Goal: Information Seeking & Learning: Learn about a topic

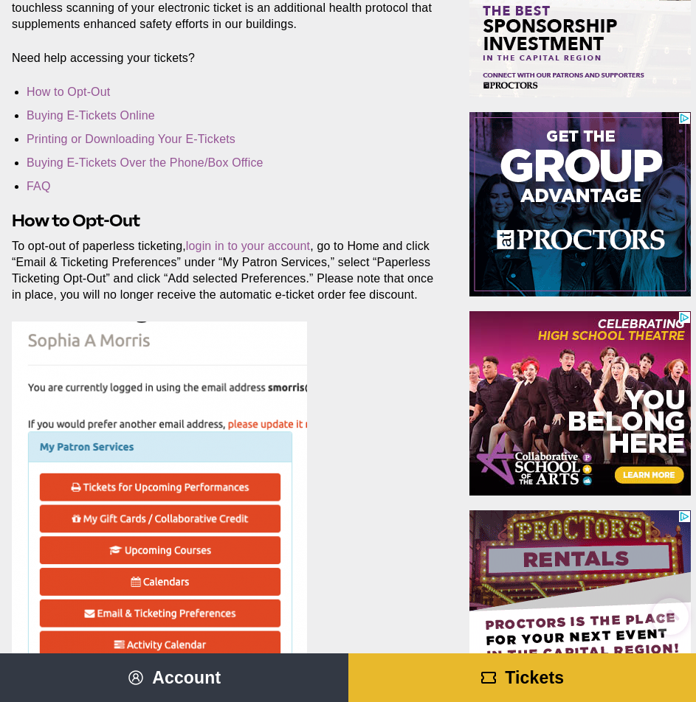
scroll to position [369, 0]
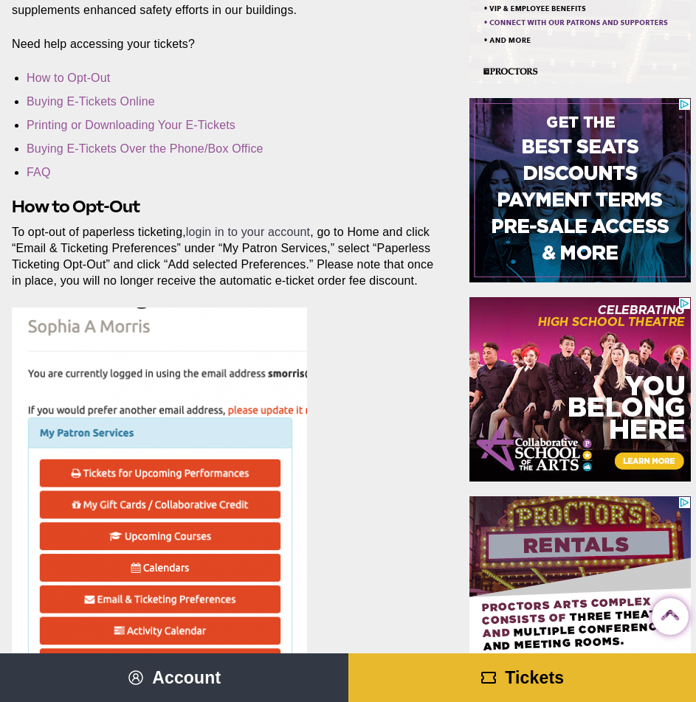
click at [251, 232] on link "login in to your account" at bounding box center [248, 232] width 124 height 13
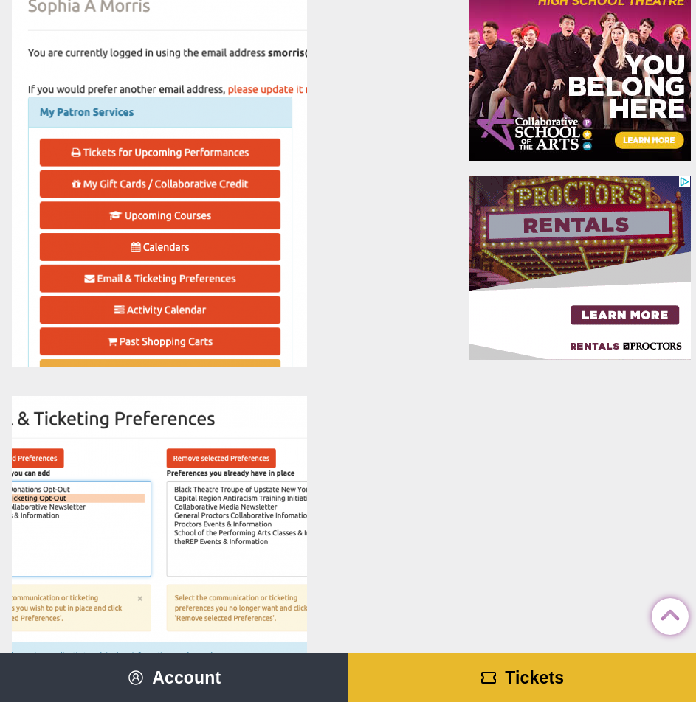
scroll to position [885, 0]
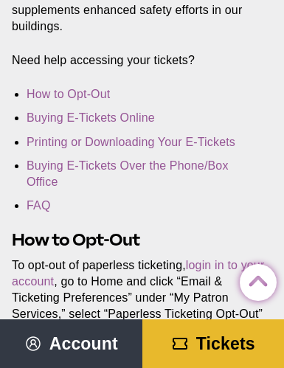
scroll to position [590, 0]
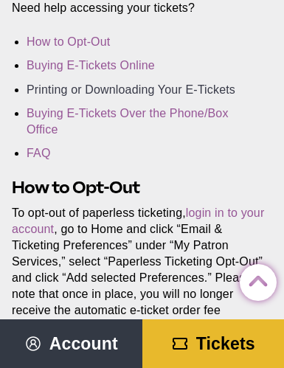
click at [157, 87] on link "Printing or Downloading Your E-Tickets" at bounding box center [131, 89] width 209 height 13
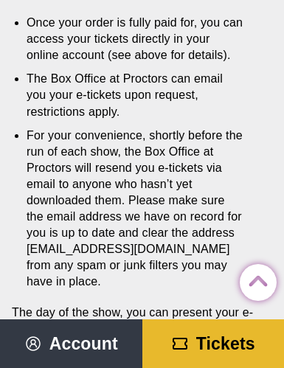
scroll to position [3748, 0]
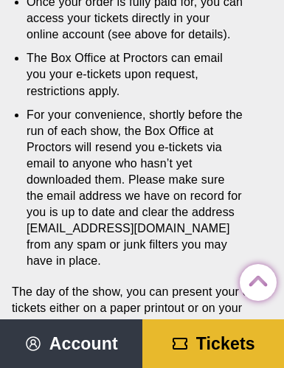
click at [237, 334] on span "Tickets" at bounding box center [225, 343] width 59 height 19
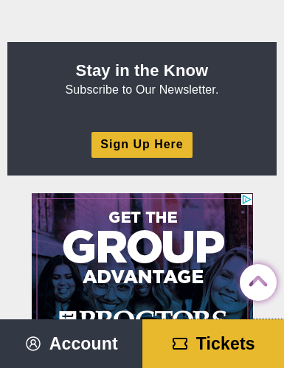
scroll to position [5076, 0]
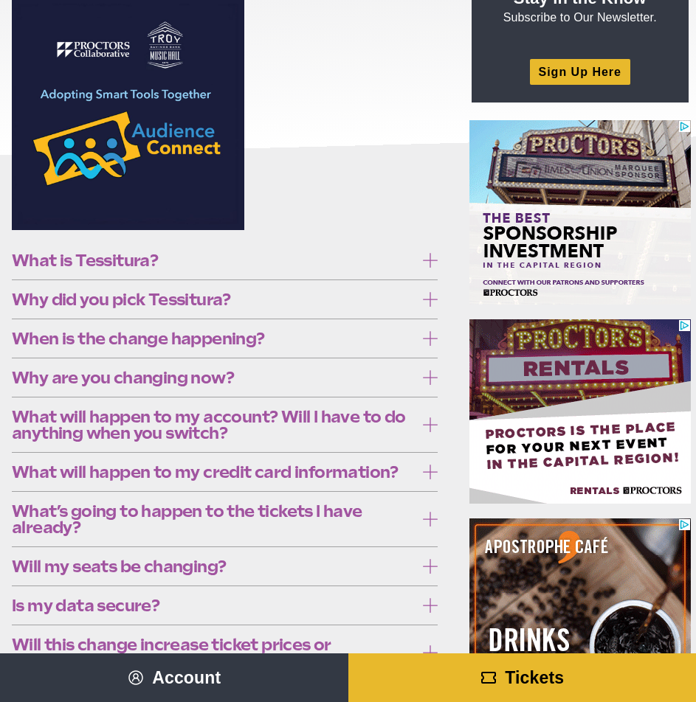
click at [172, 257] on span "What is Tessitura?" at bounding box center [213, 260] width 403 height 16
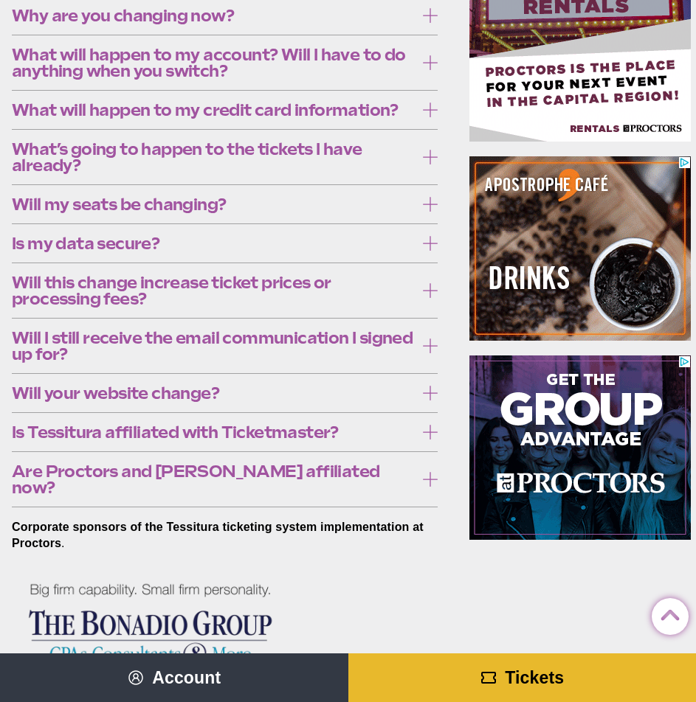
scroll to position [516, 0]
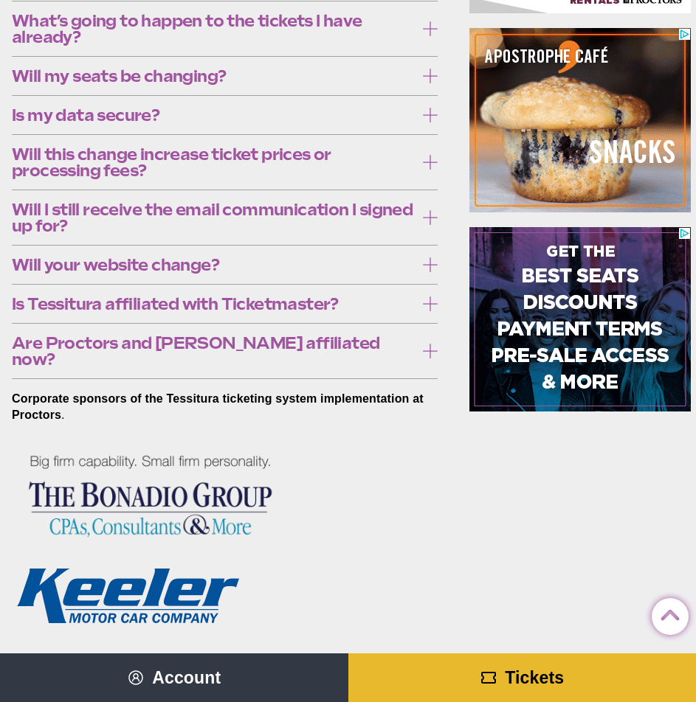
scroll to position [664, 0]
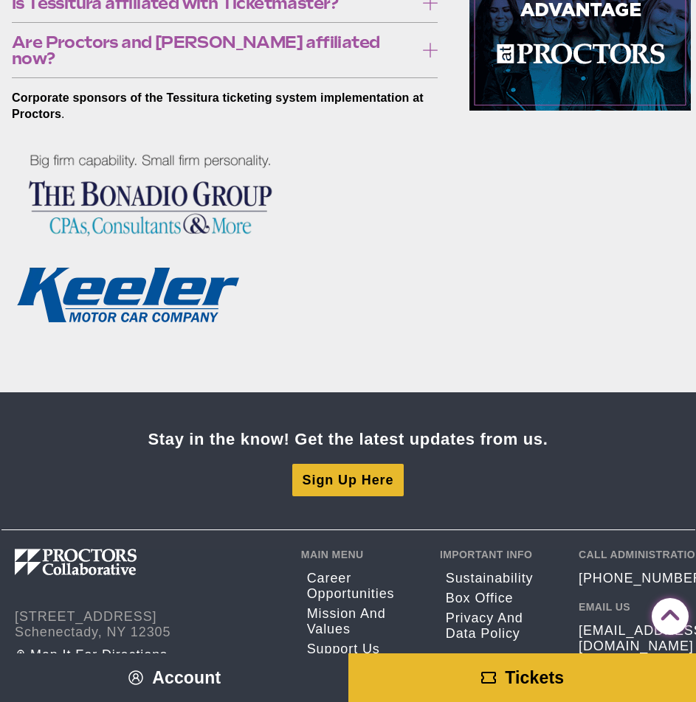
scroll to position [1033, 0]
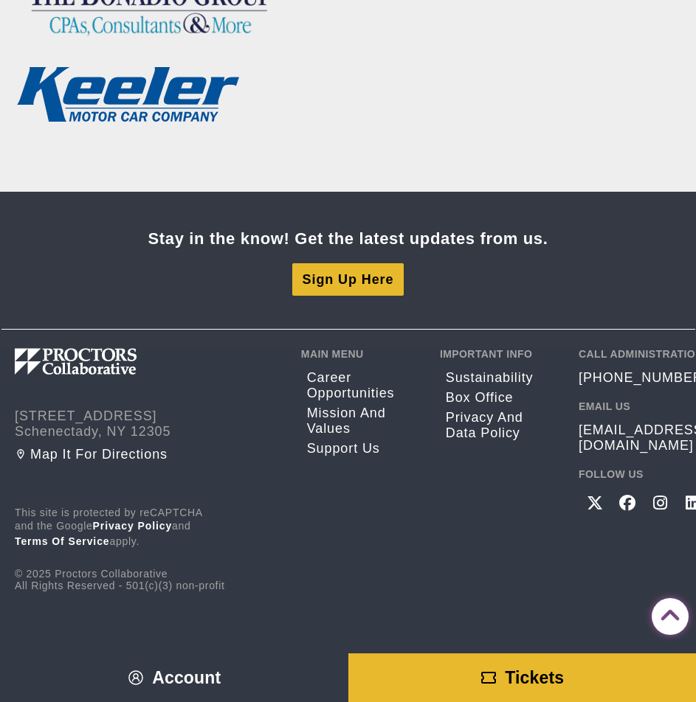
scroll to position [1328, 0]
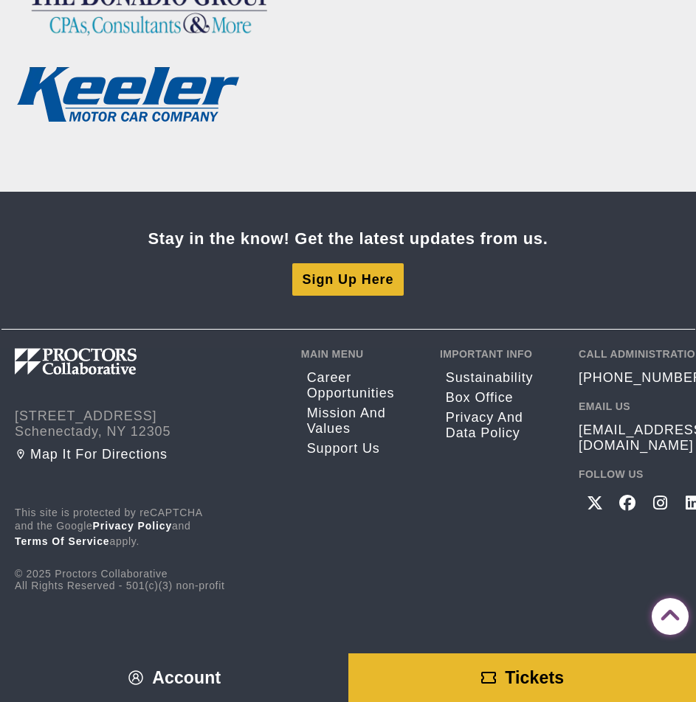
scroll to position [1918, 0]
